Goal: Task Accomplishment & Management: Manage account settings

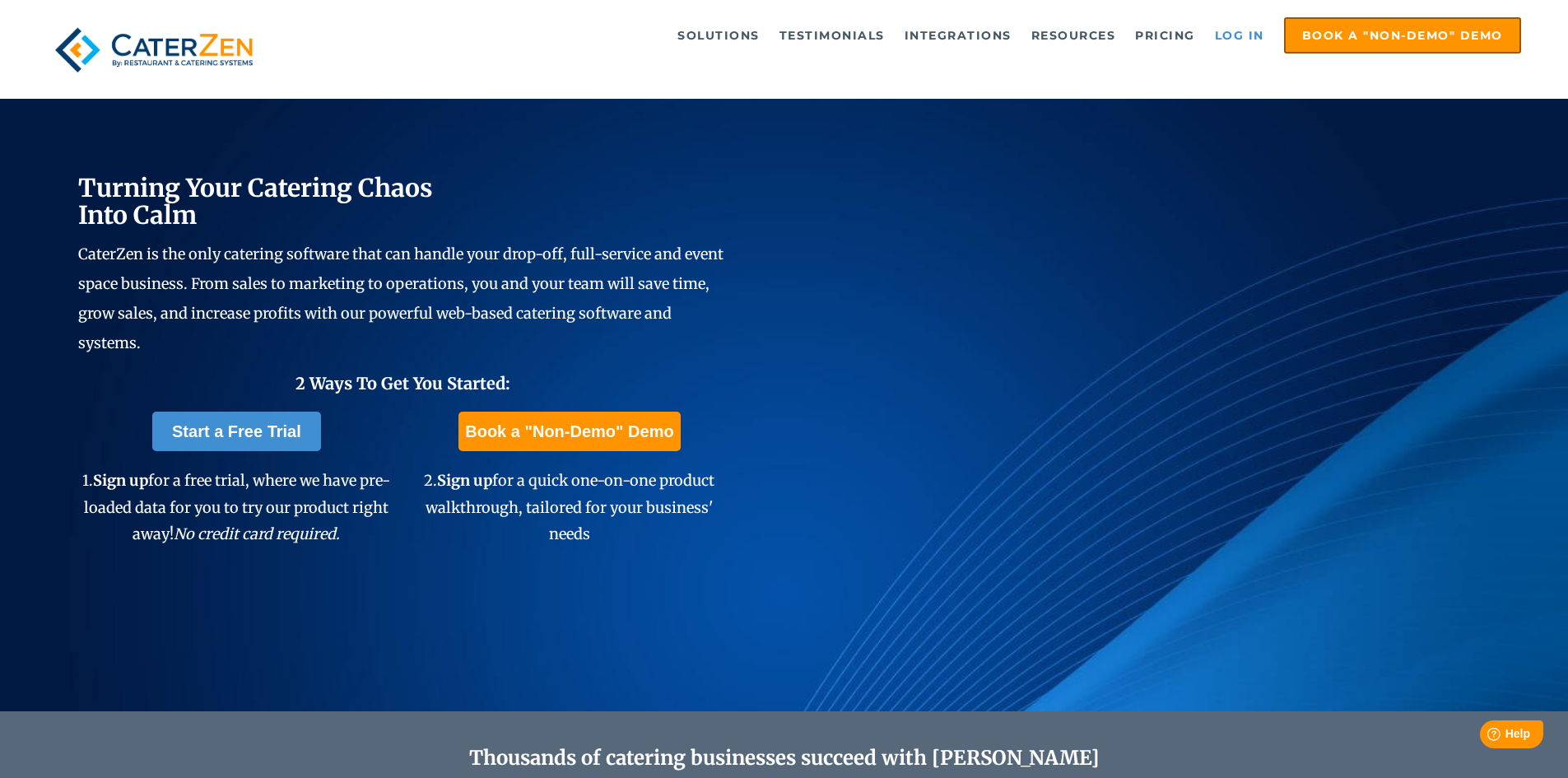
click at [1251, 29] on link "Log in" at bounding box center [1239, 36] width 66 height 33
click at [1232, 33] on link "Log in" at bounding box center [1239, 36] width 66 height 33
click at [1226, 33] on link "Log in" at bounding box center [1239, 36] width 66 height 33
